Goal: Check status: Check status

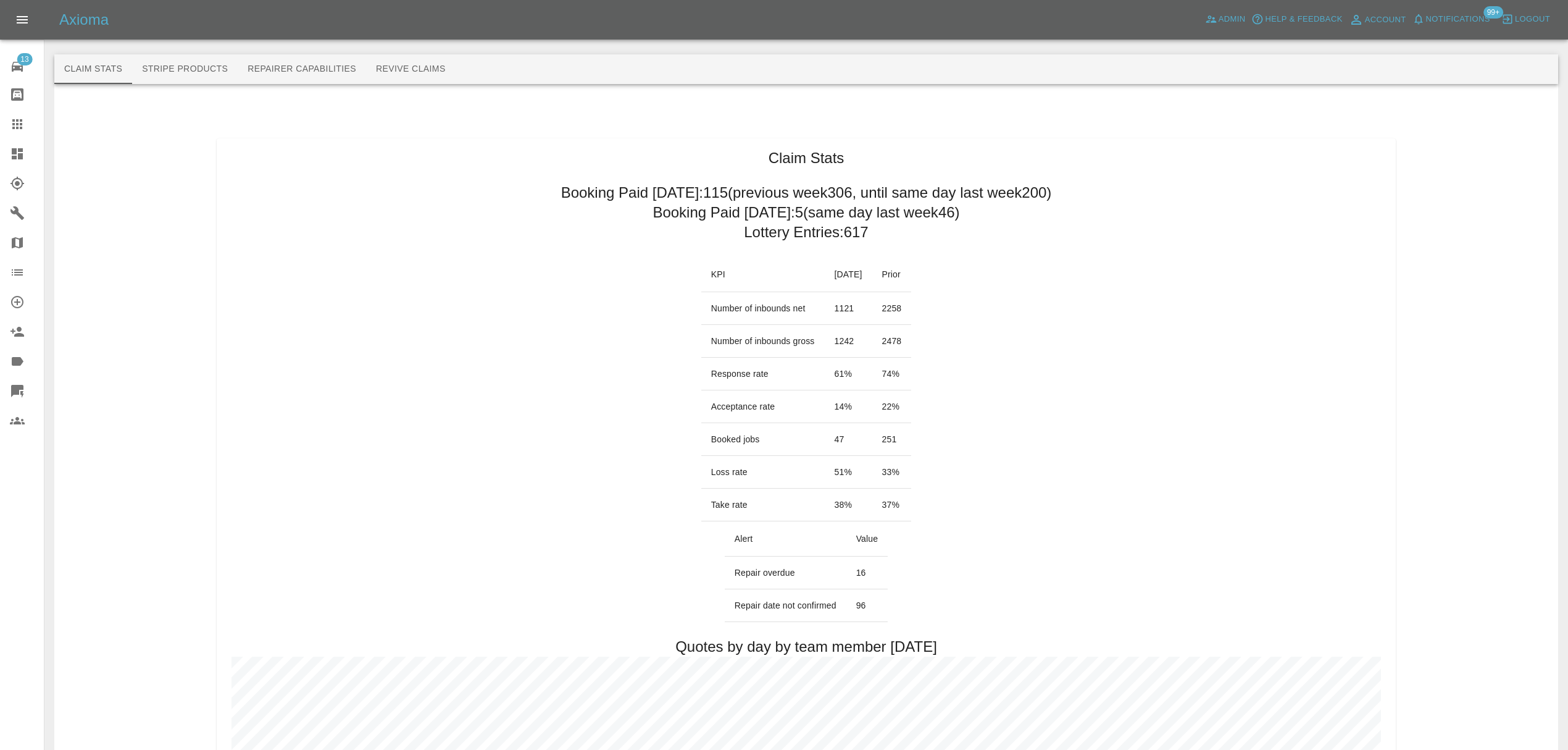
click at [21, 130] on icon at bounding box center [17, 124] width 15 height 15
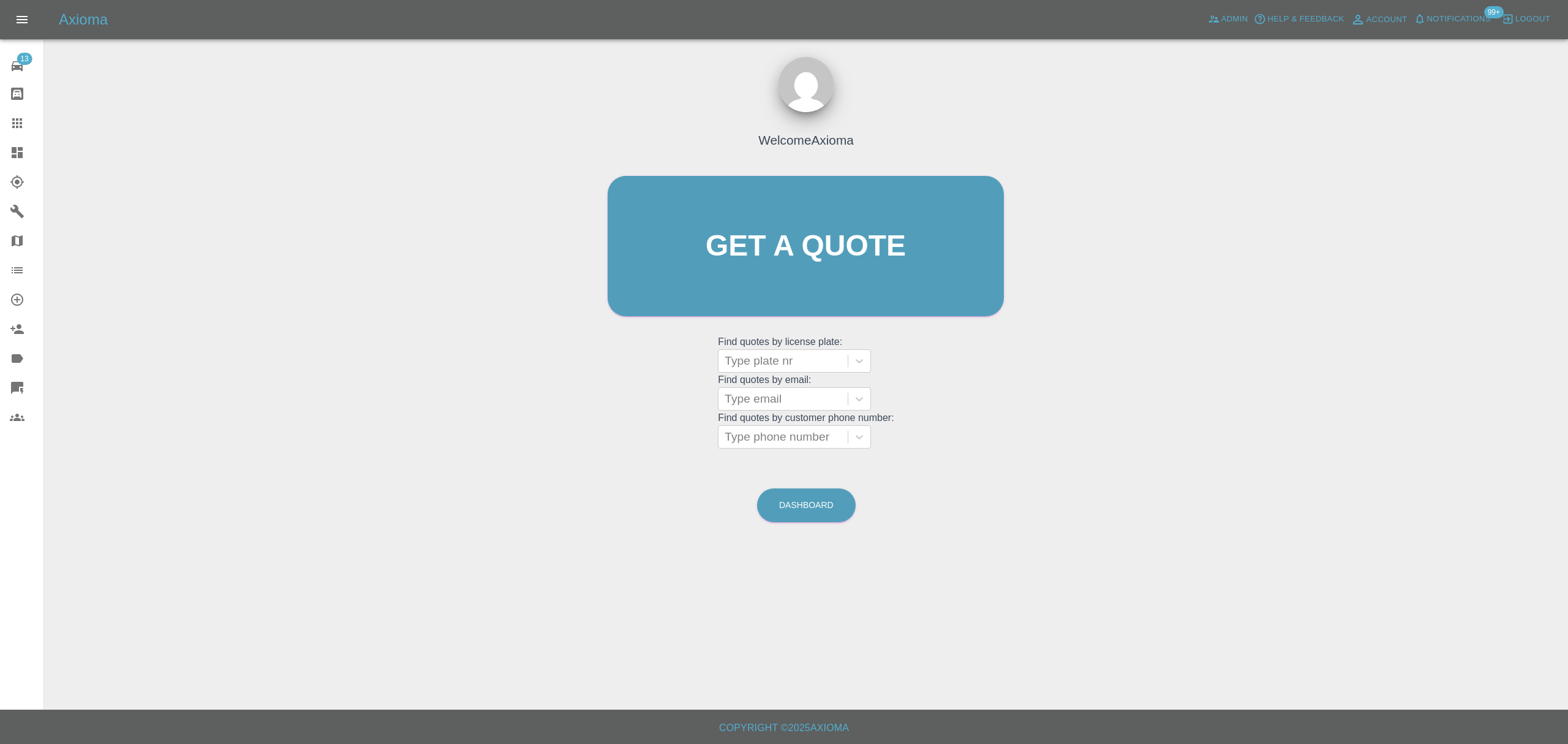
click at [773, 362] on div at bounding box center [783, 361] width 117 height 18
paste input "KM55MFX"
type input "KM55MFX"
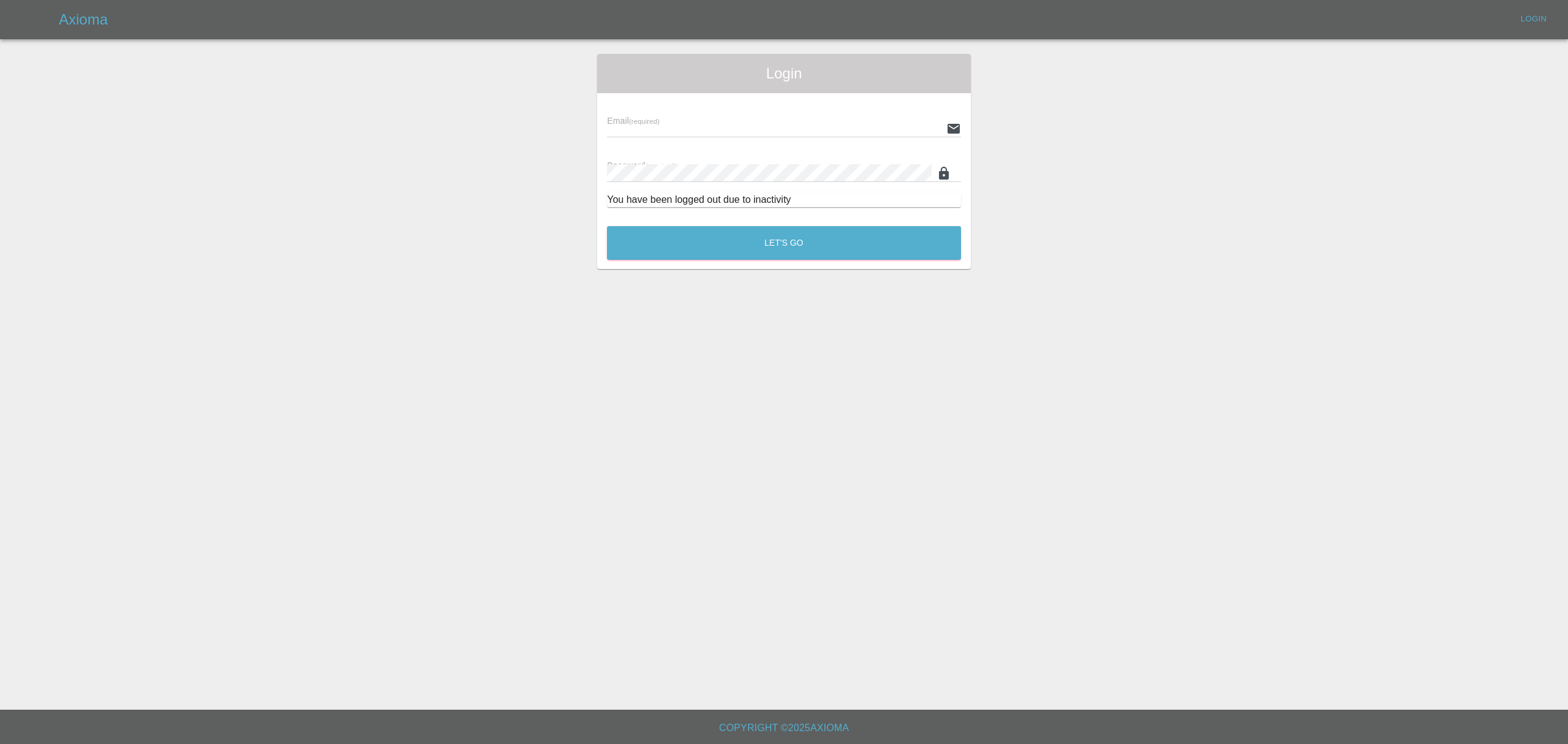
type input "[PERSON_NAME][EMAIL_ADDRESS][DOMAIN_NAME]"
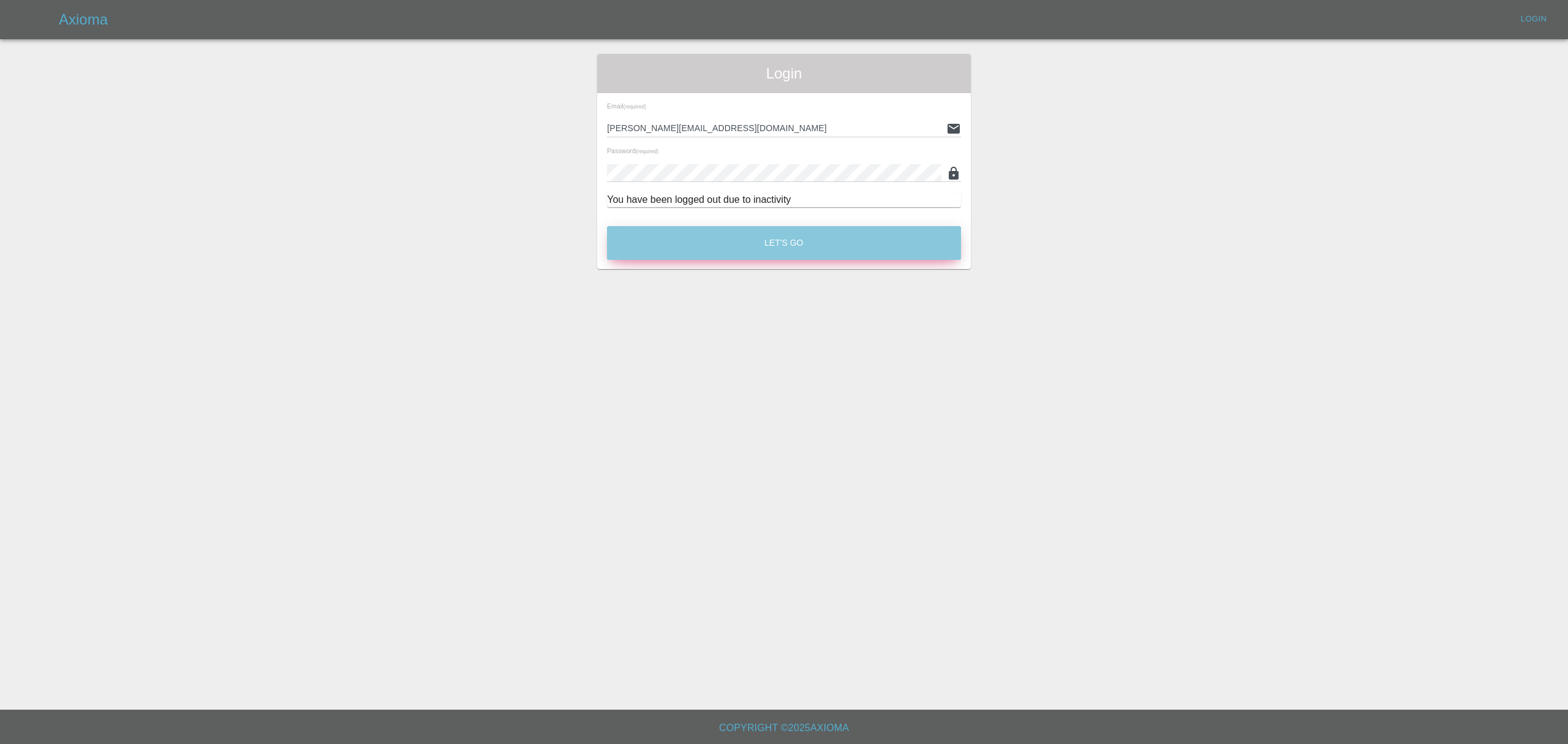
click at [878, 246] on button "Let's Go" at bounding box center [783, 243] width 354 height 34
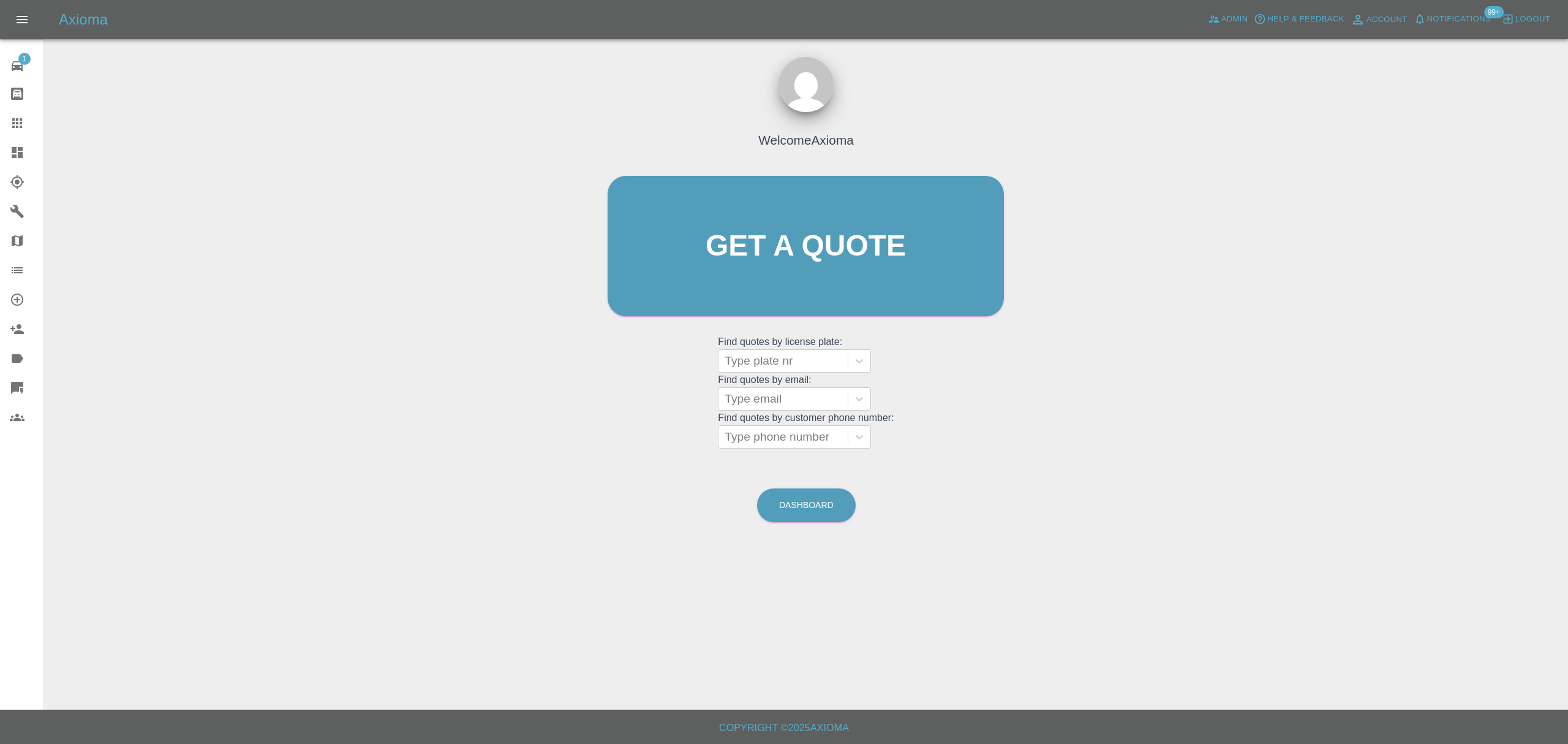
click at [753, 363] on div at bounding box center [783, 361] width 117 height 18
paste input "KM55MFX"
type input "KM55MFX"
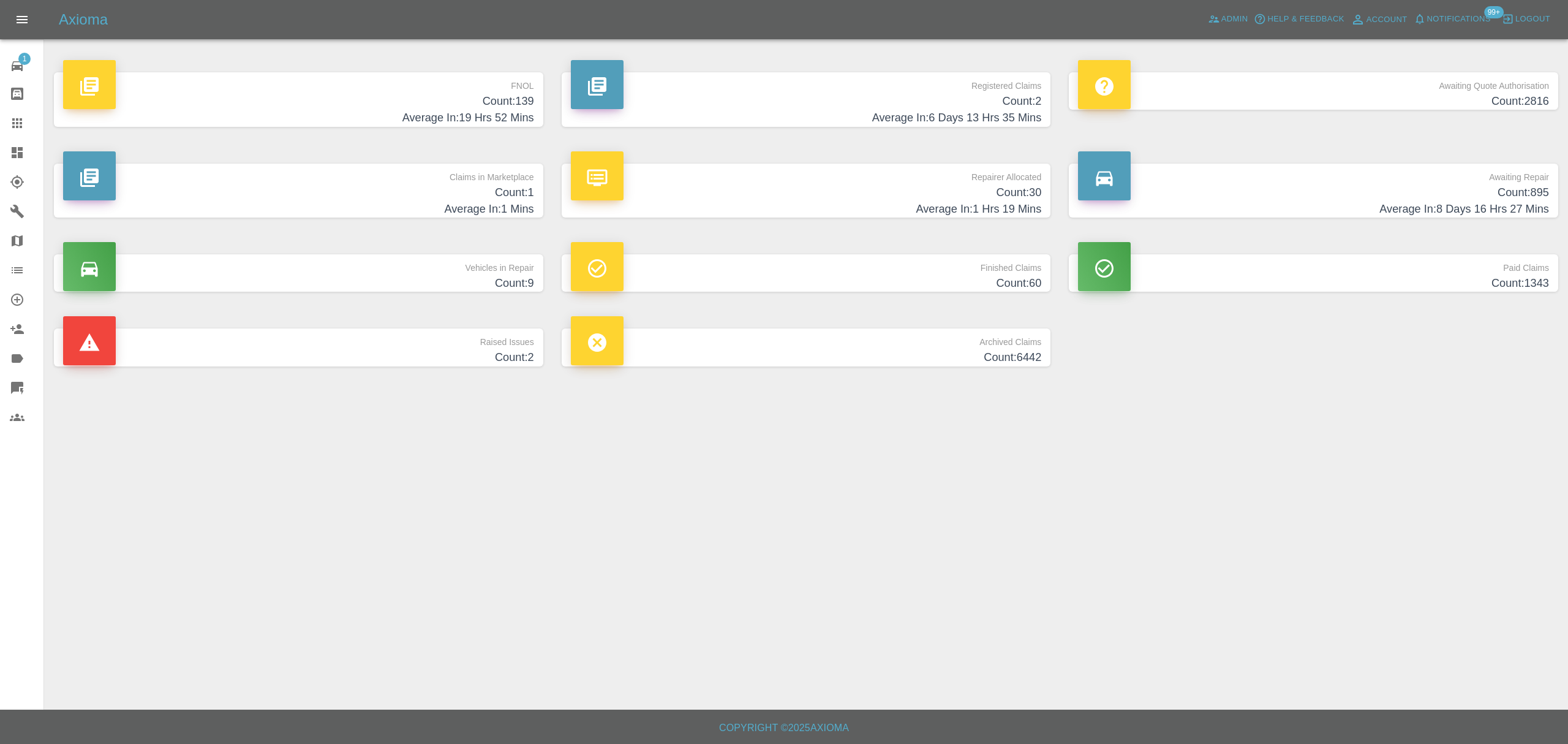
click at [430, 118] on h4 "Average In: 19 Hrs 52 Mins" at bounding box center [298, 117] width 471 height 17
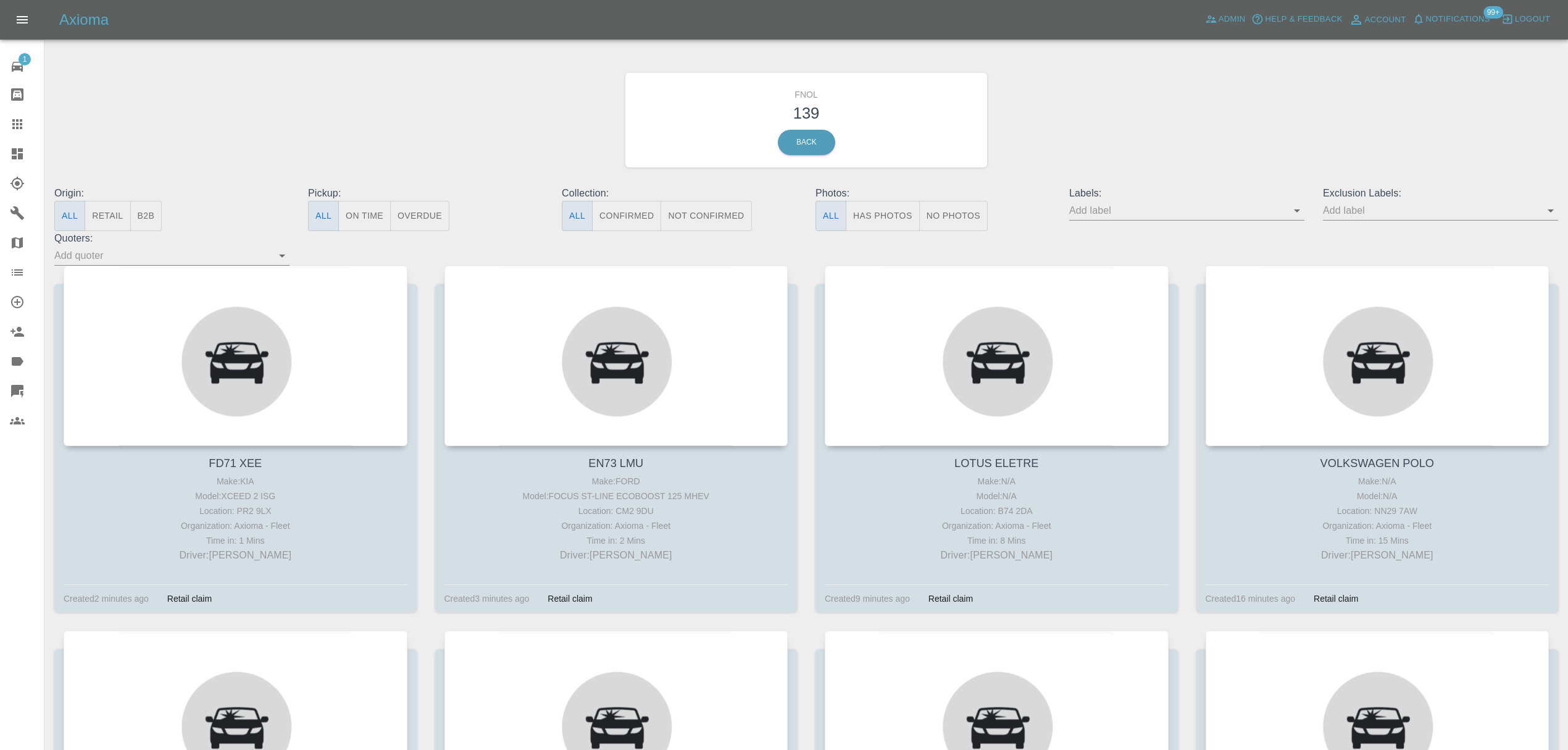
click at [346, 253] on div "Origin: All Retail B2B Pickup: All On Time Overdue Collection: All Confirmed No…" at bounding box center [806, 225] width 1523 height 80
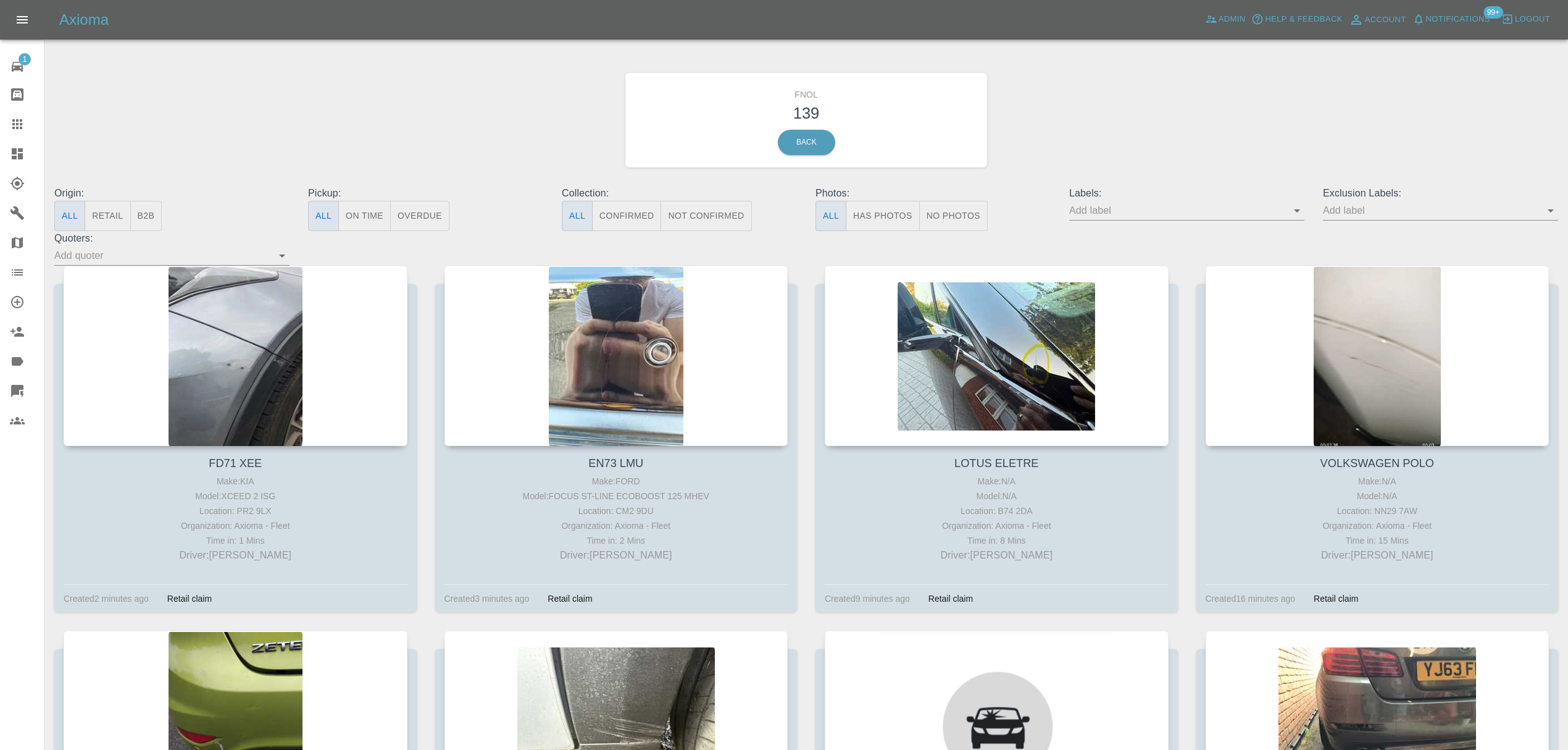
click at [328, 295] on div at bounding box center [236, 355] width 344 height 180
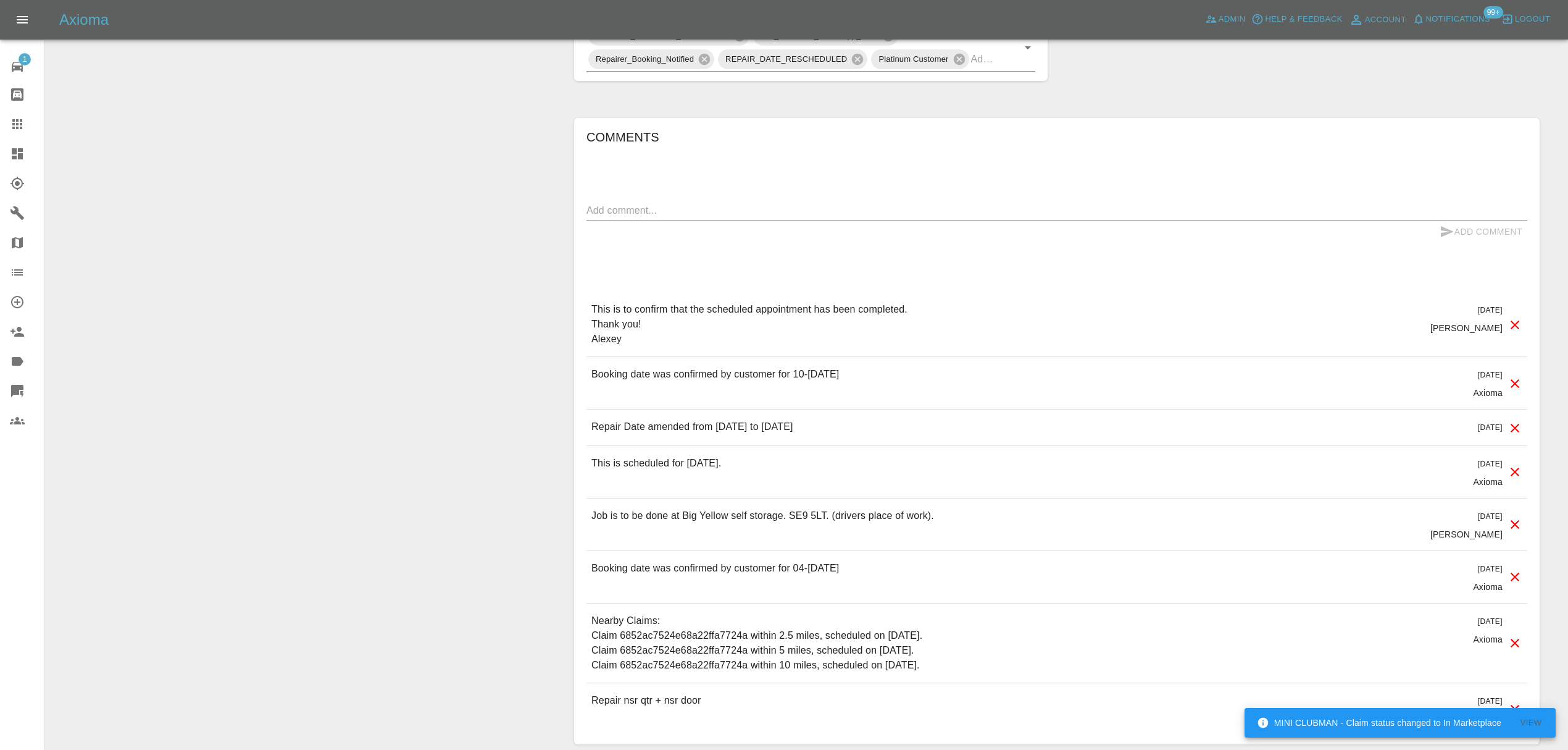
scroll to position [51, 0]
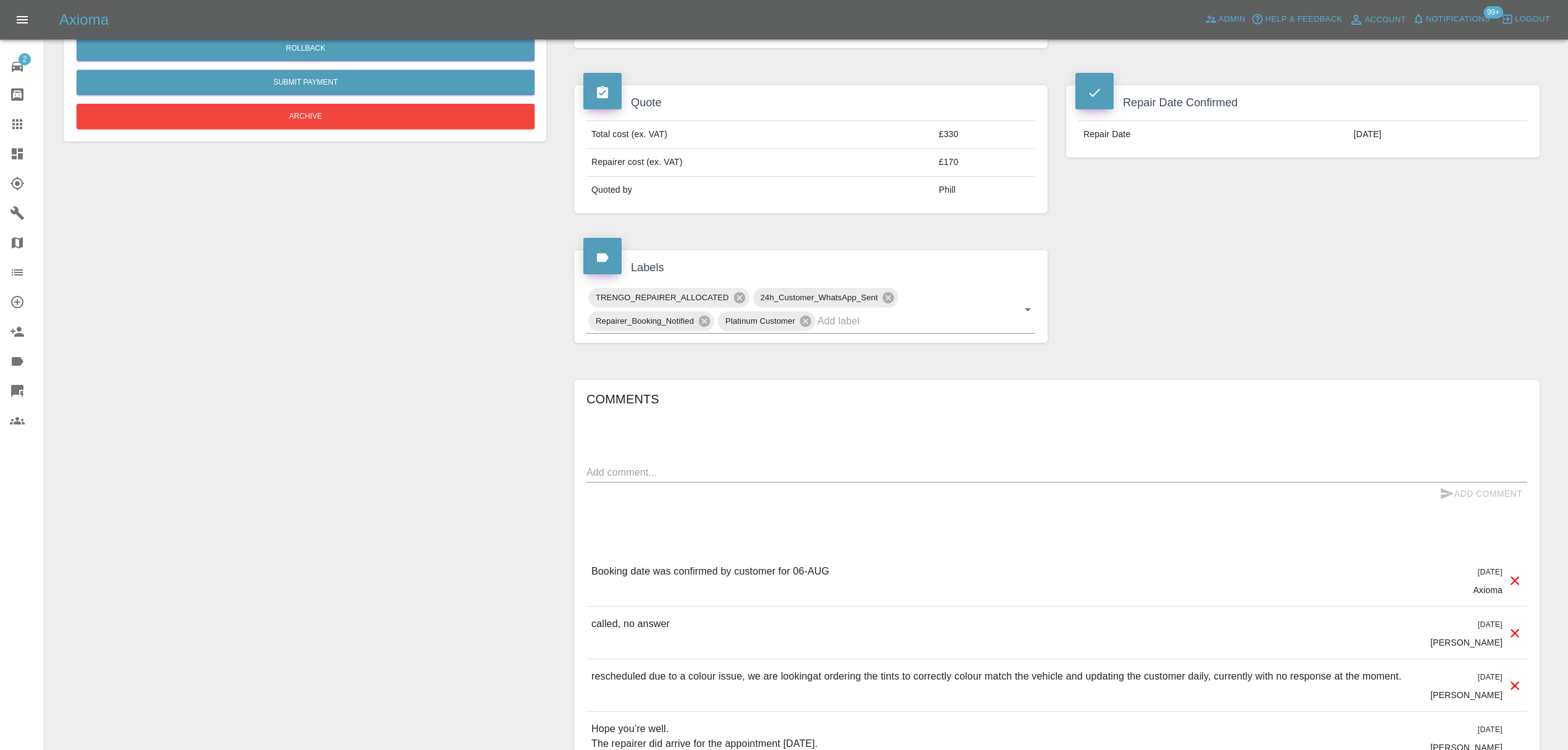
scroll to position [403, 0]
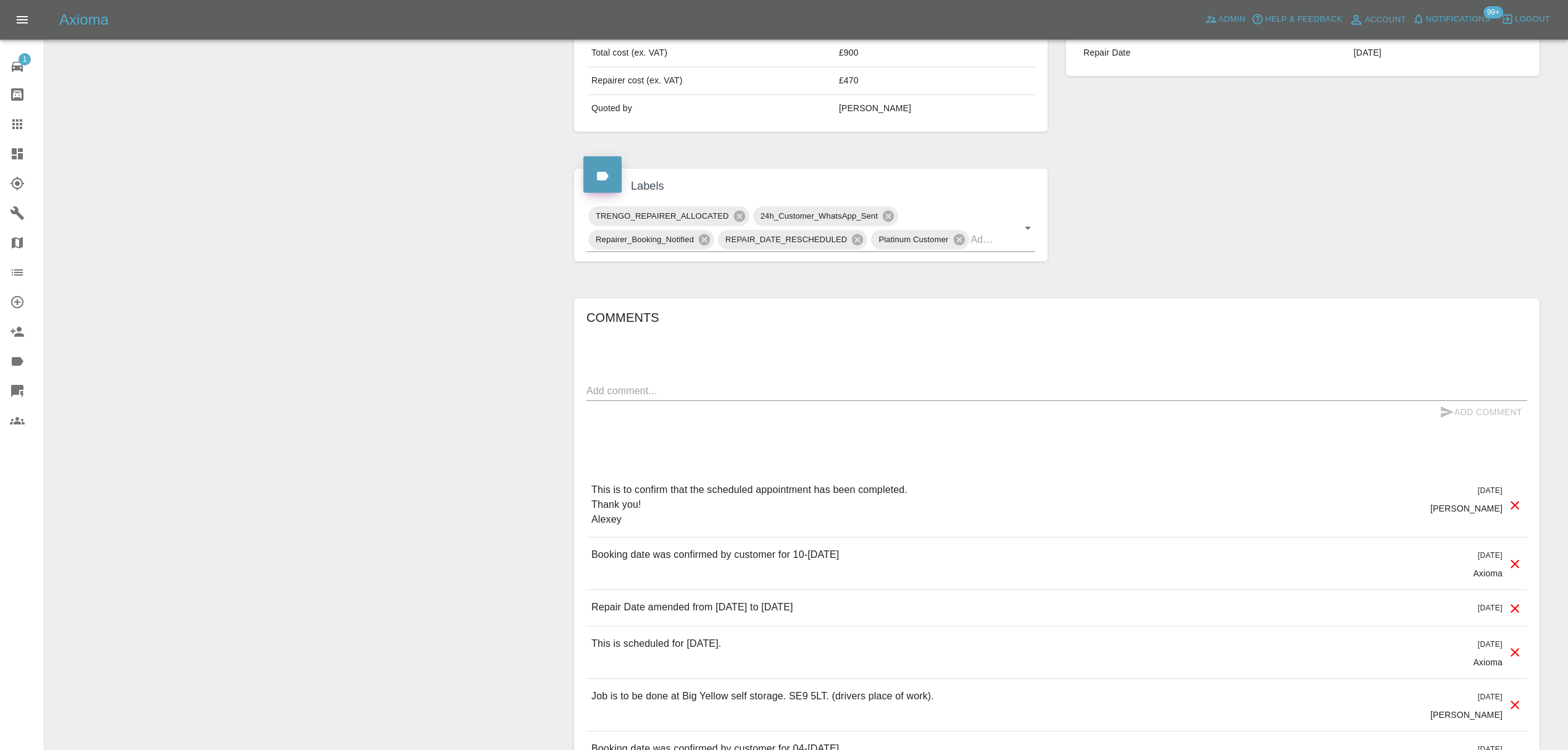
scroll to position [476, 0]
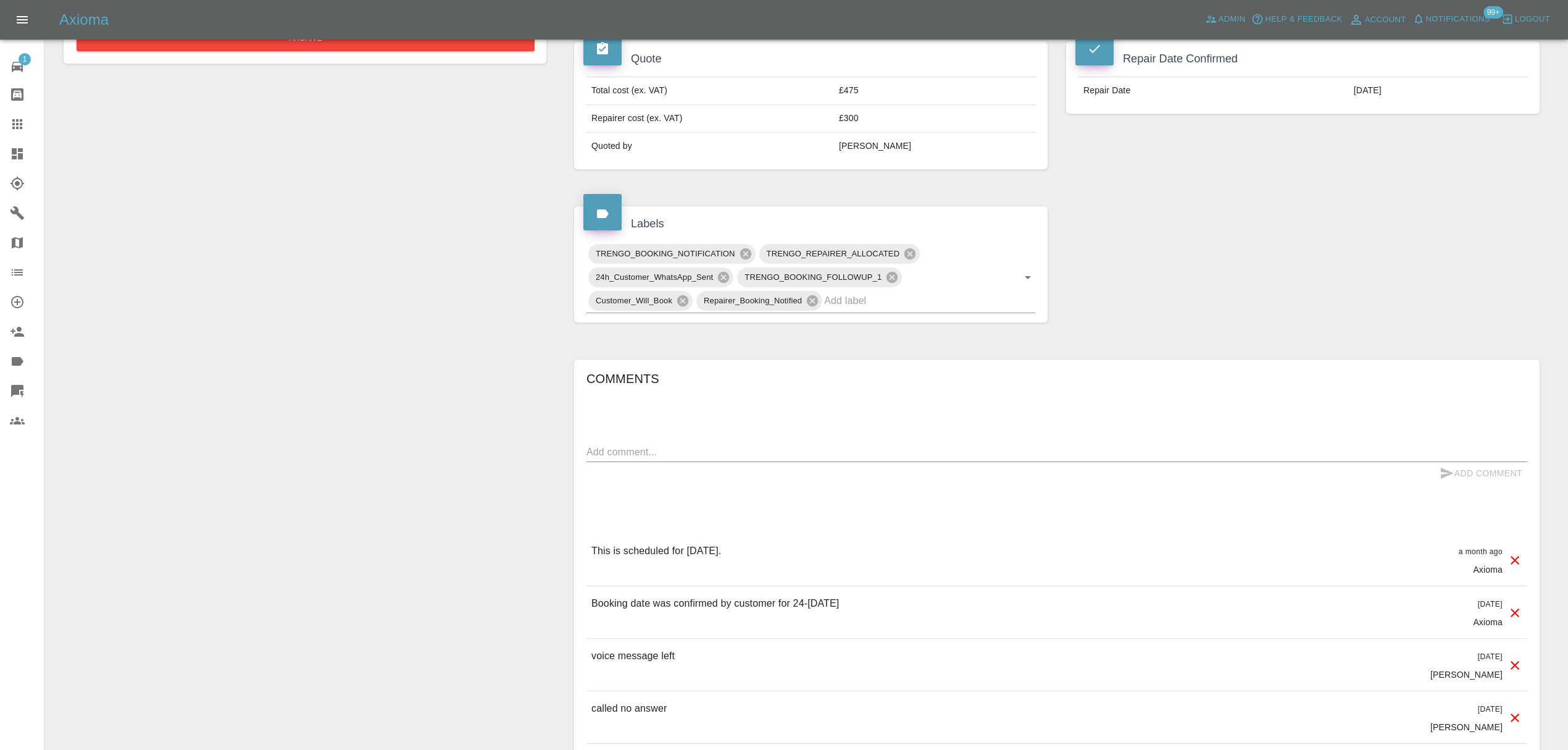
scroll to position [433, 0]
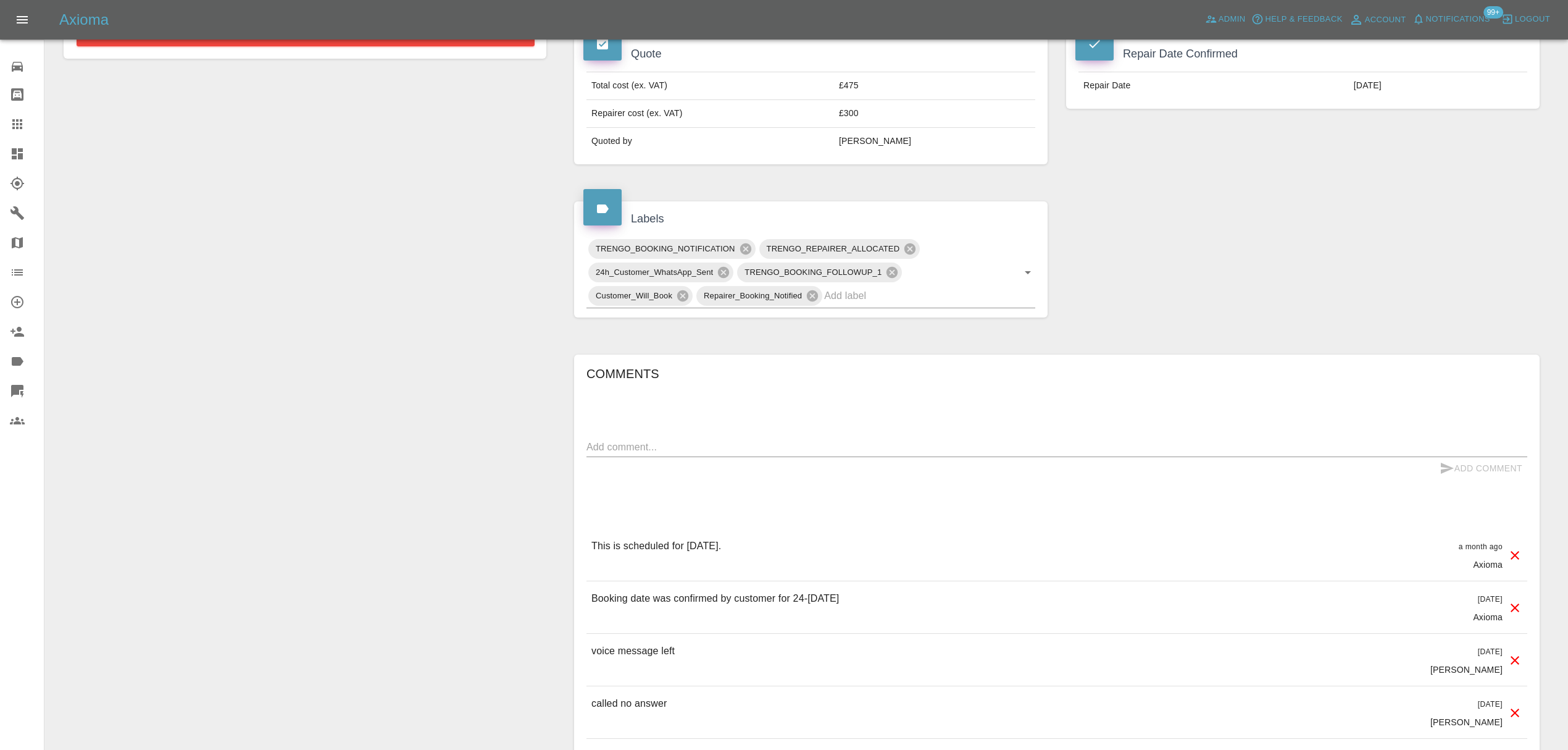
scroll to position [539, 0]
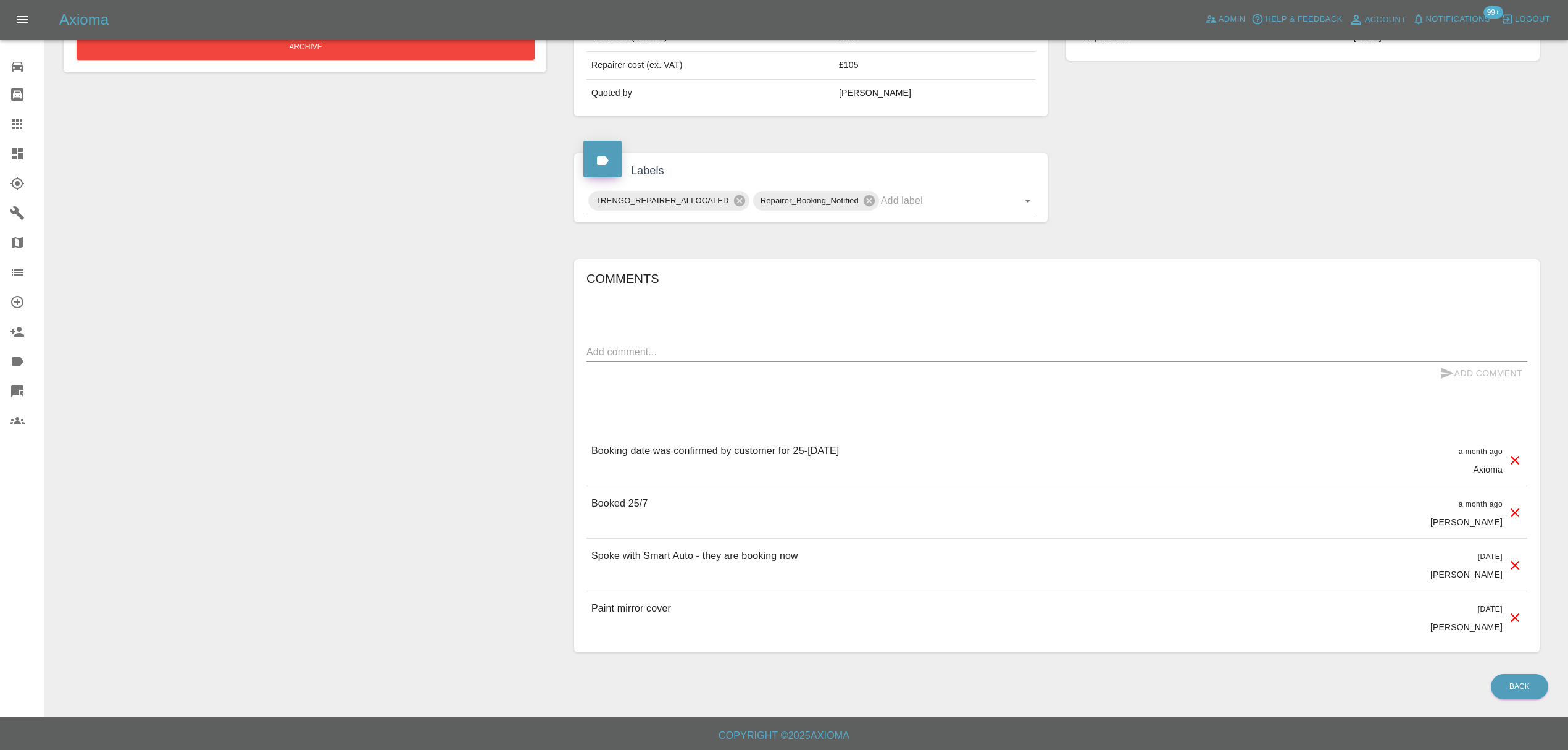
scroll to position [454, 0]
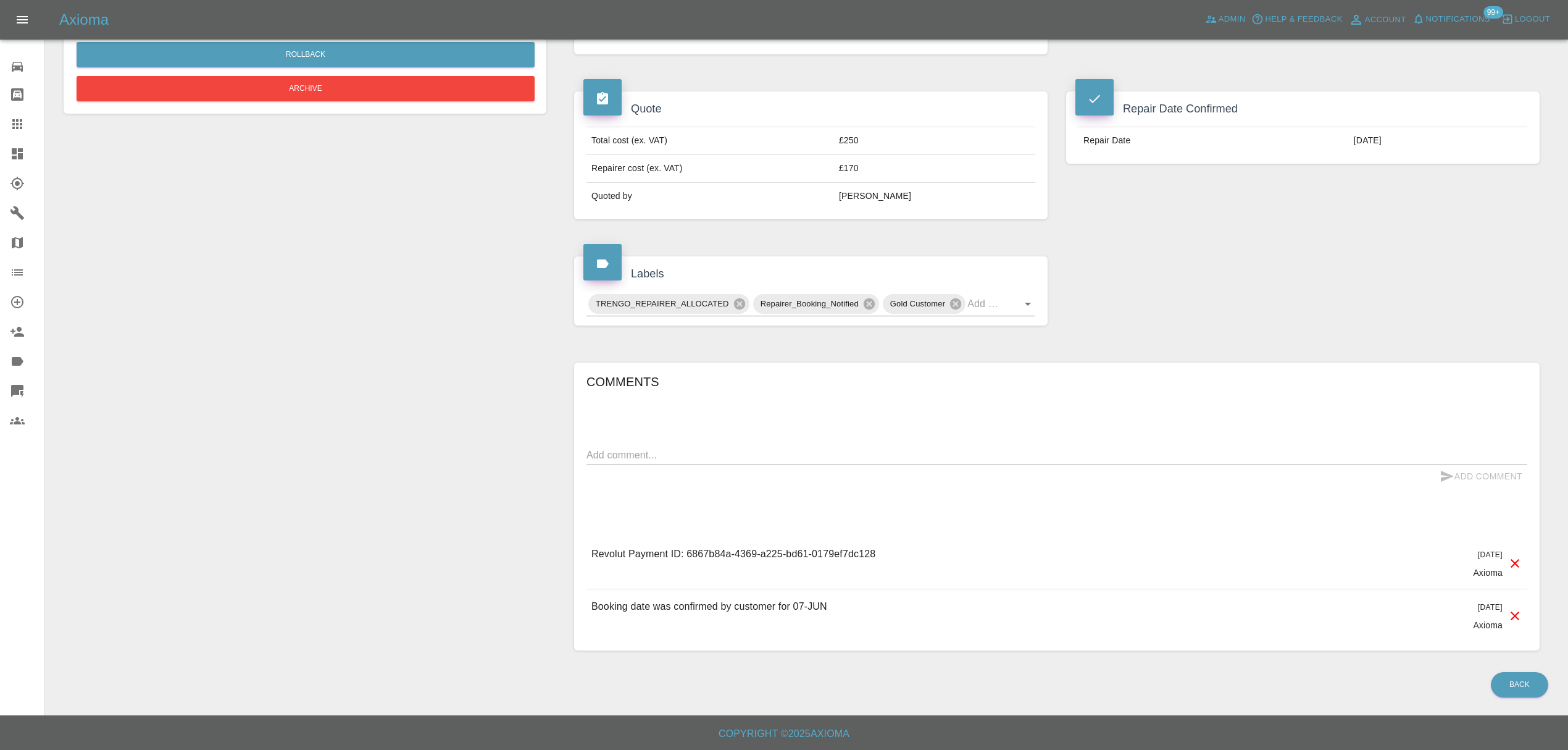
scroll to position [381, 0]
